Goal: Find specific page/section: Find specific page/section

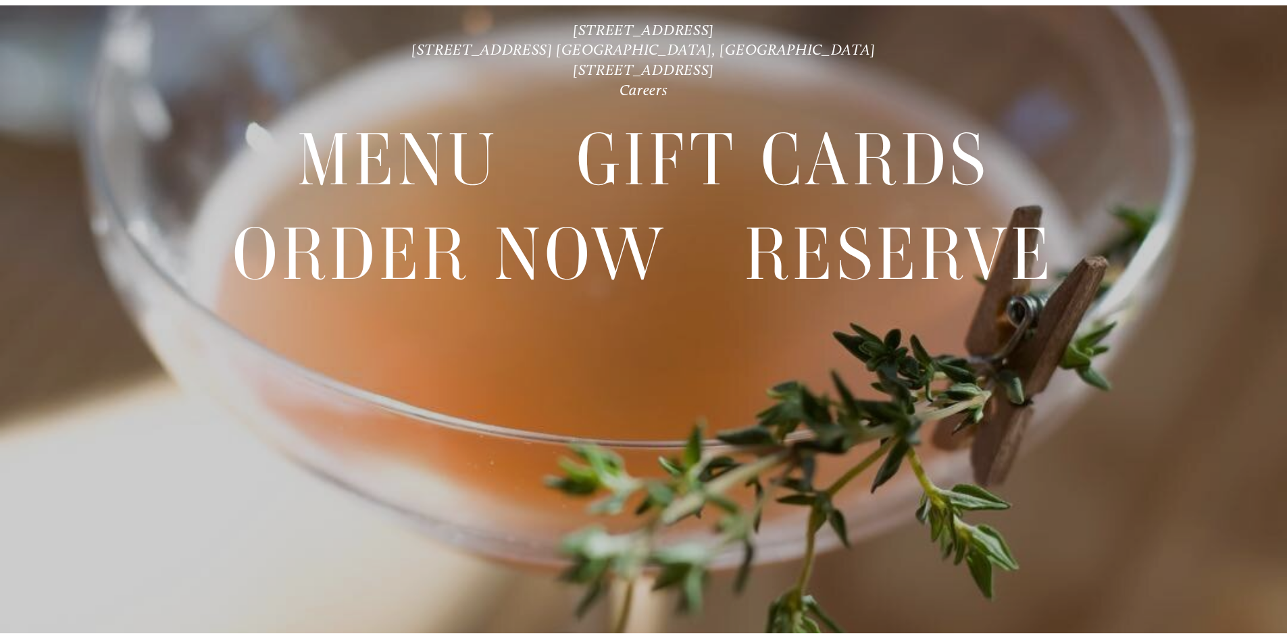
scroll to position [28, 0]
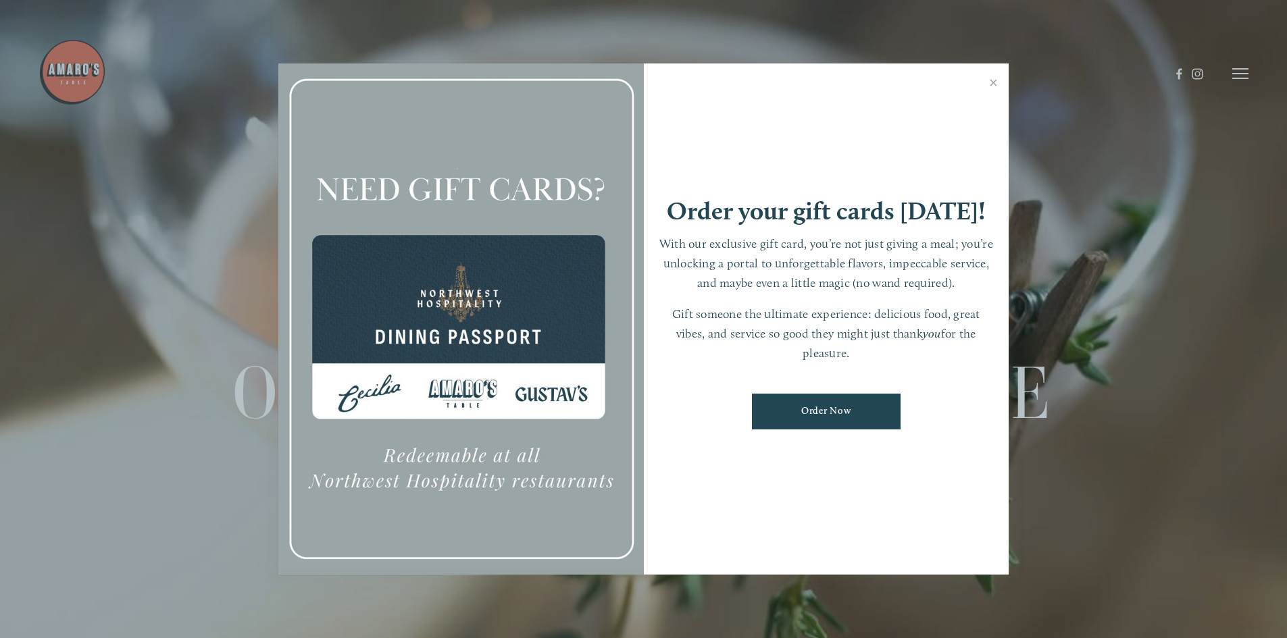
click at [990, 80] on link "Close" at bounding box center [993, 85] width 26 height 38
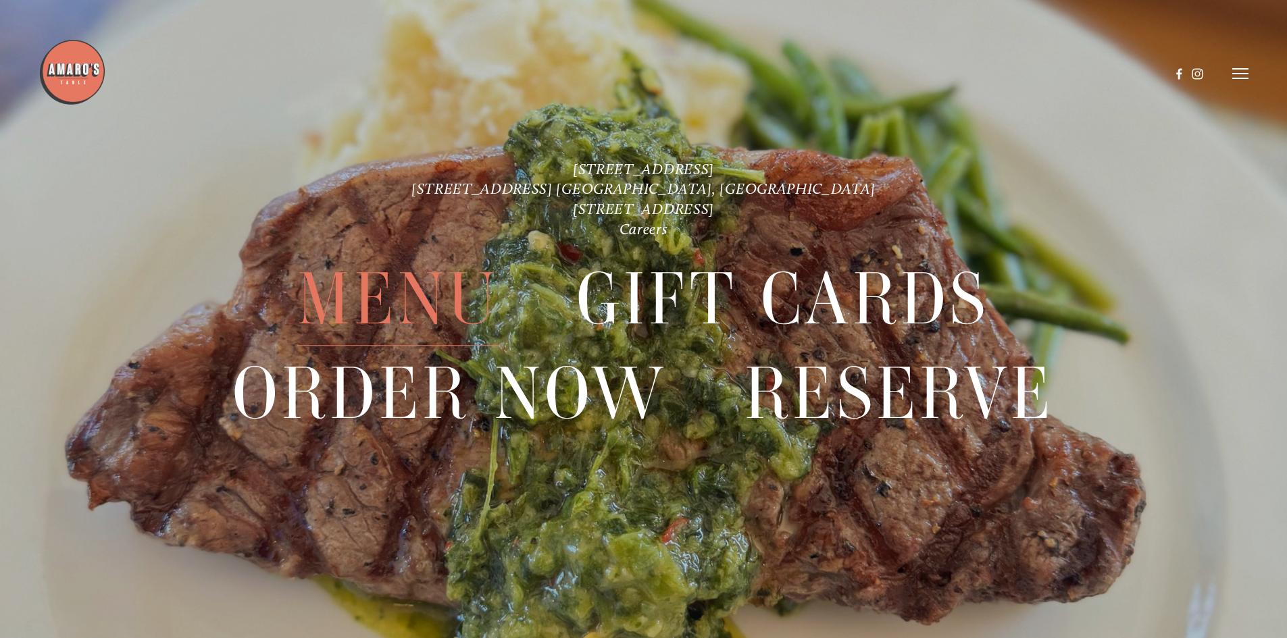
click at [367, 292] on span "Menu" at bounding box center [397, 299] width 201 height 93
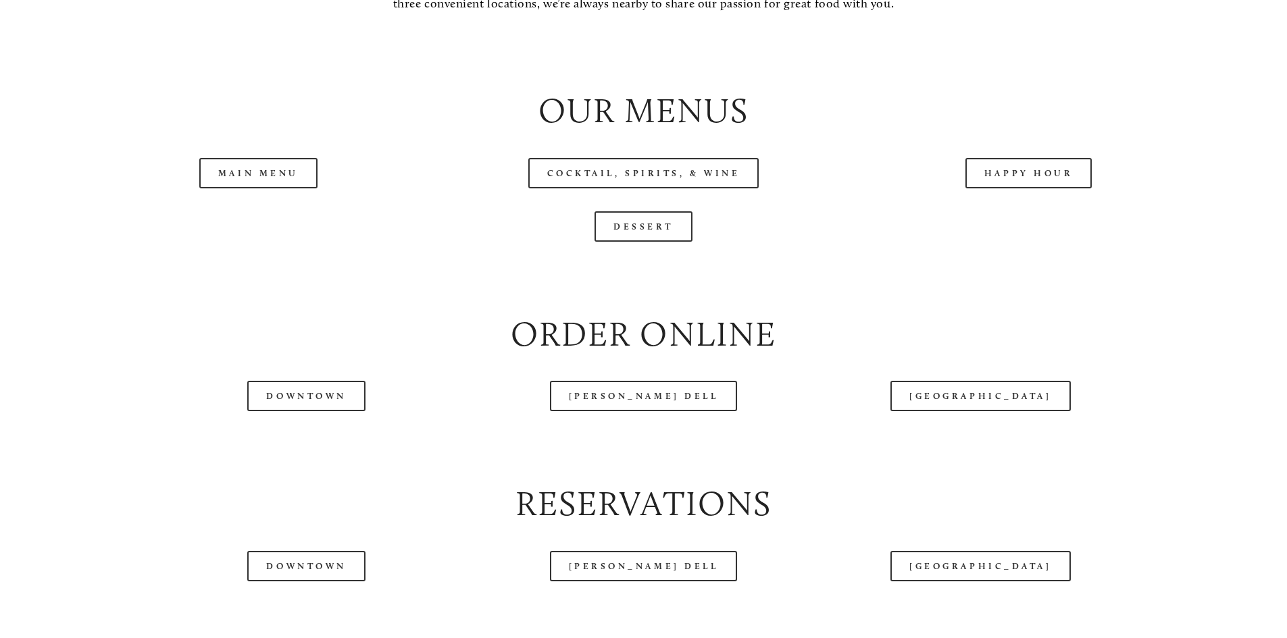
scroll to position [1554, 0]
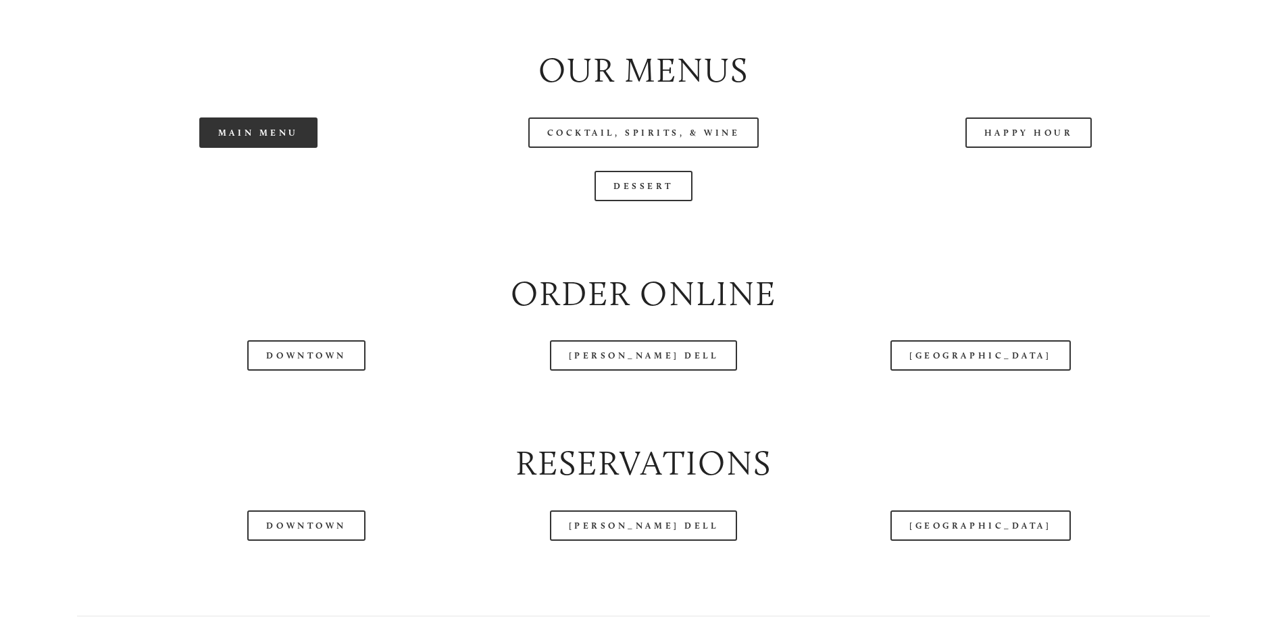
click at [270, 148] on link "Main Menu" at bounding box center [258, 133] width 118 height 30
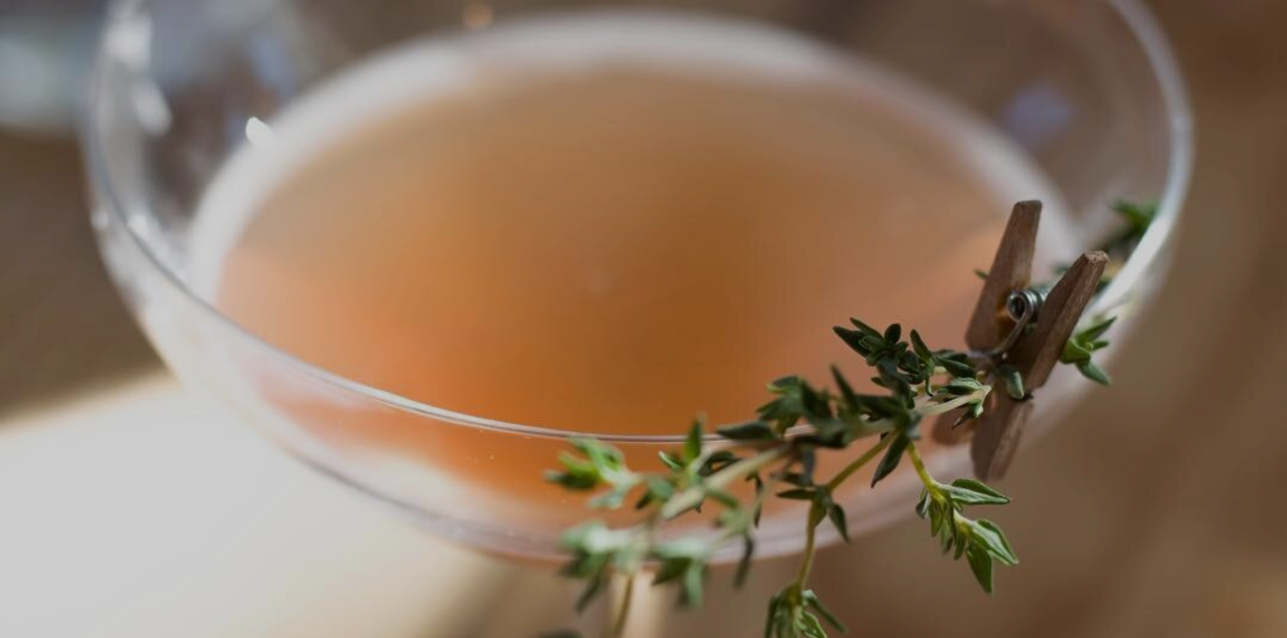
scroll to position [28, 0]
